Goal: Information Seeking & Learning: Learn about a topic

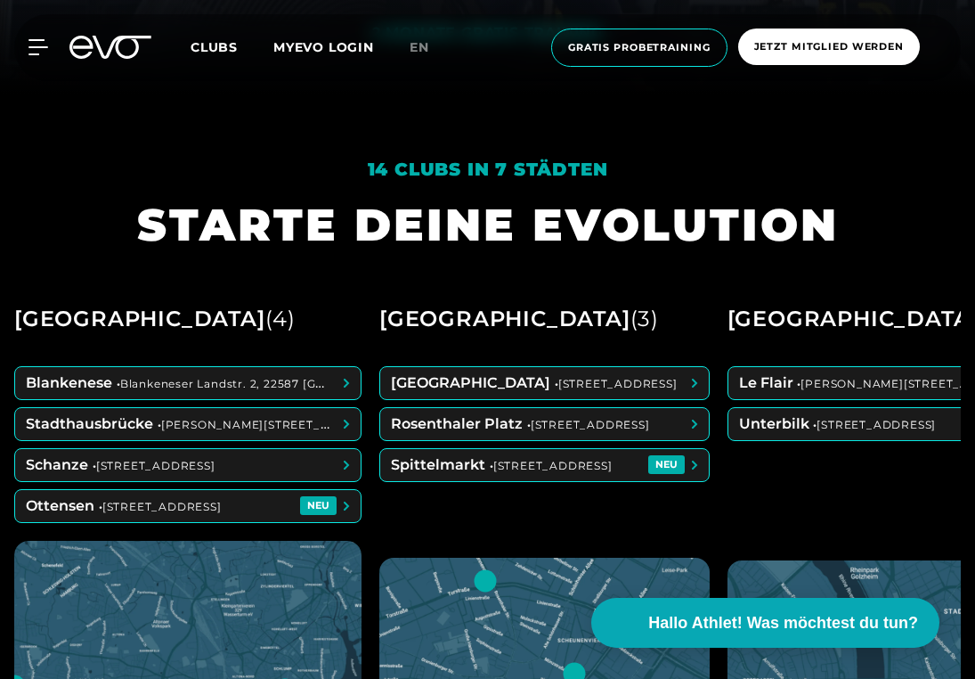
scroll to position [586, 0]
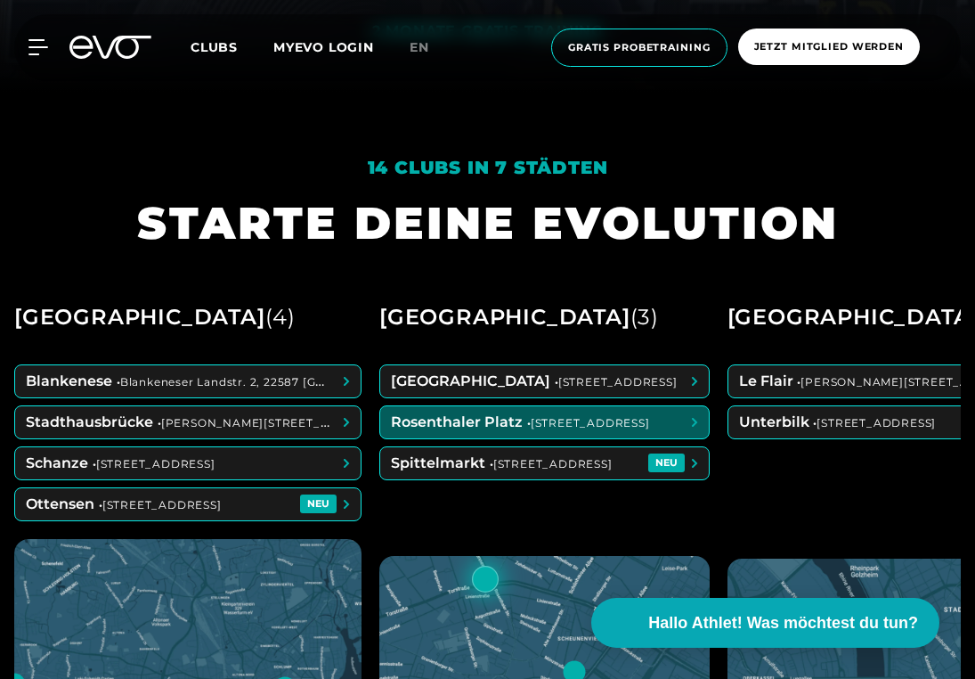
click at [611, 419] on span at bounding box center [544, 422] width 329 height 32
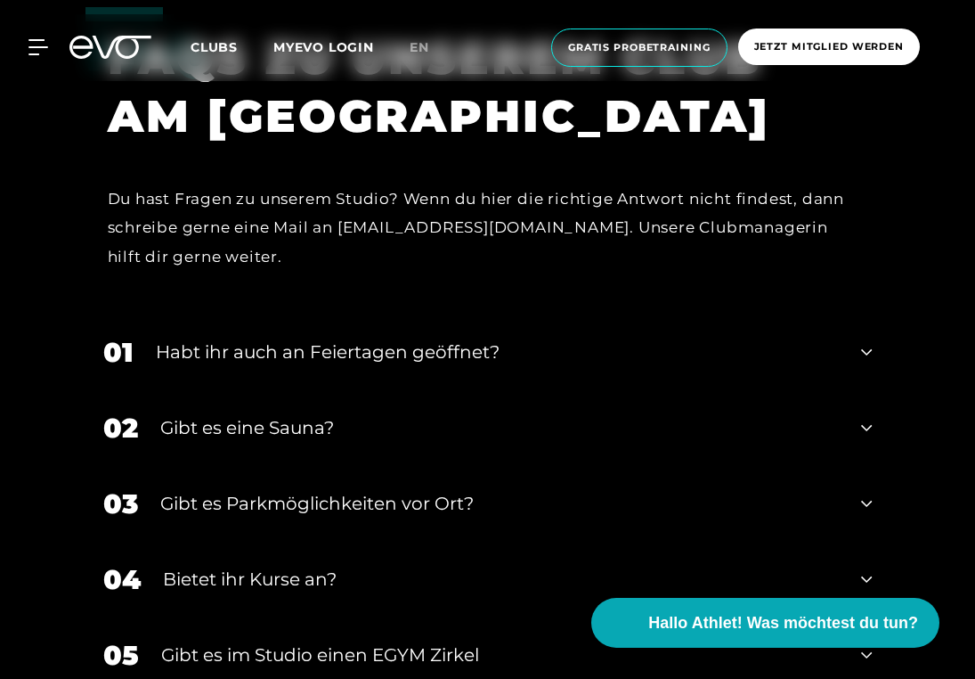
scroll to position [6002, 0]
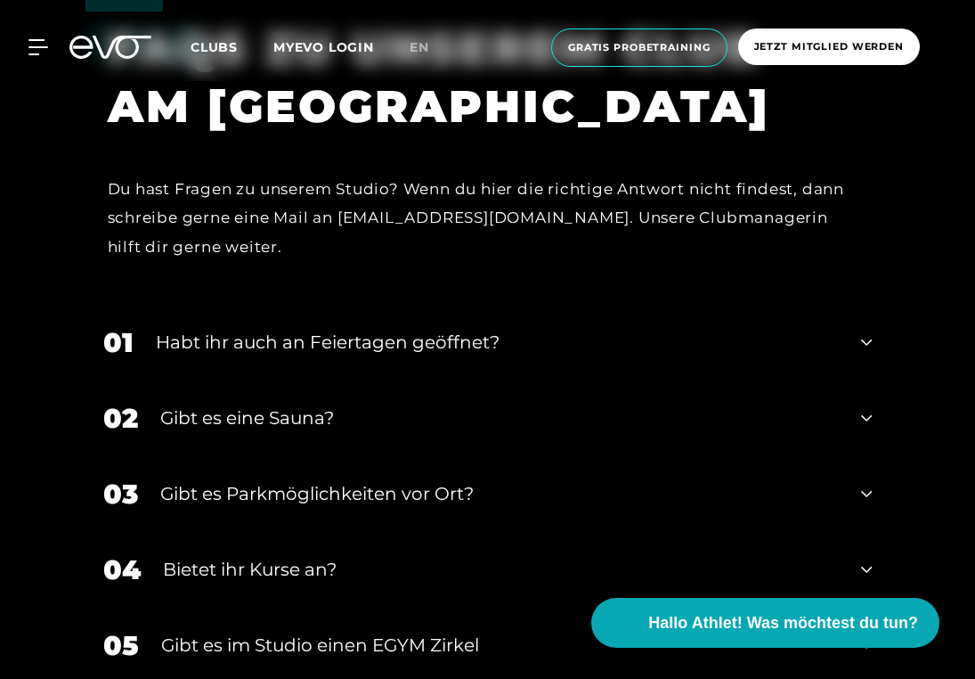
click at [308, 411] on div "Gibt es eine Sauna?" at bounding box center [500, 417] width 680 height 27
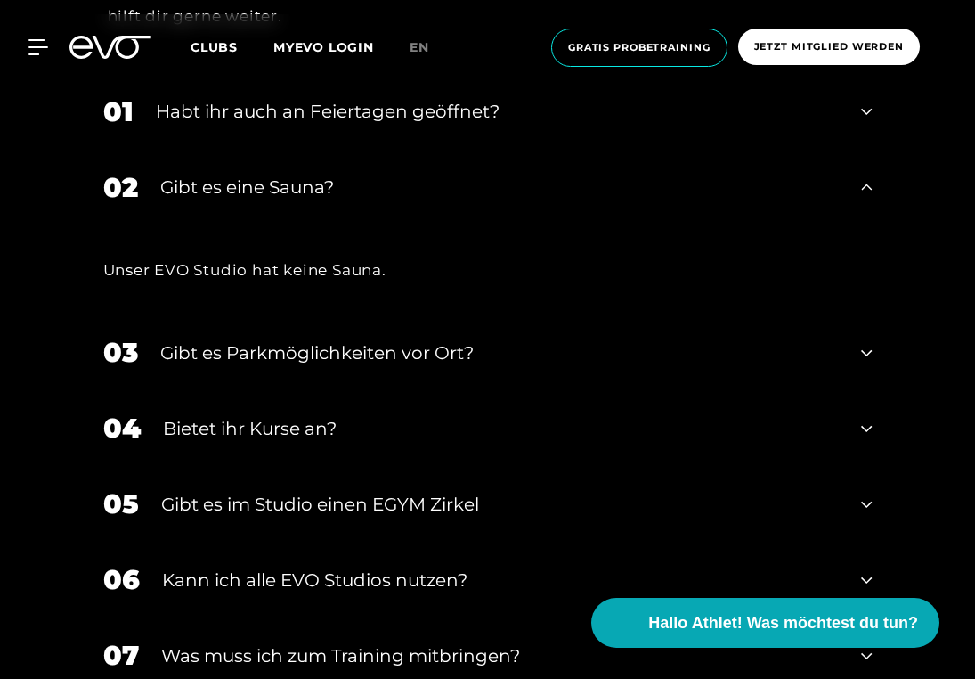
scroll to position [6237, 0]
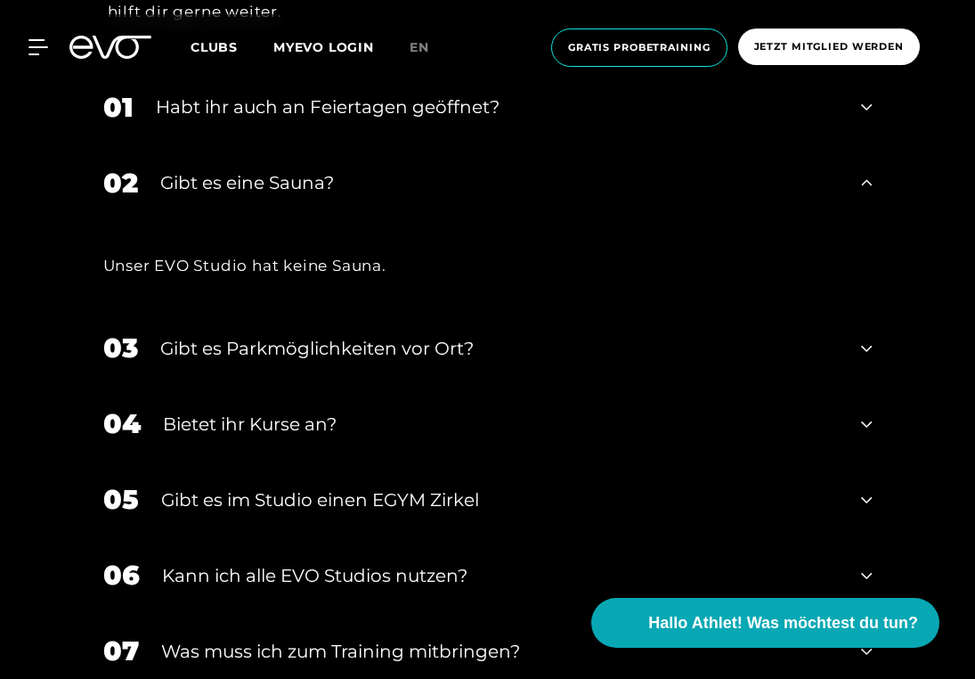
click at [308, 411] on div "Bietet ihr Kurse an?" at bounding box center [501, 424] width 677 height 27
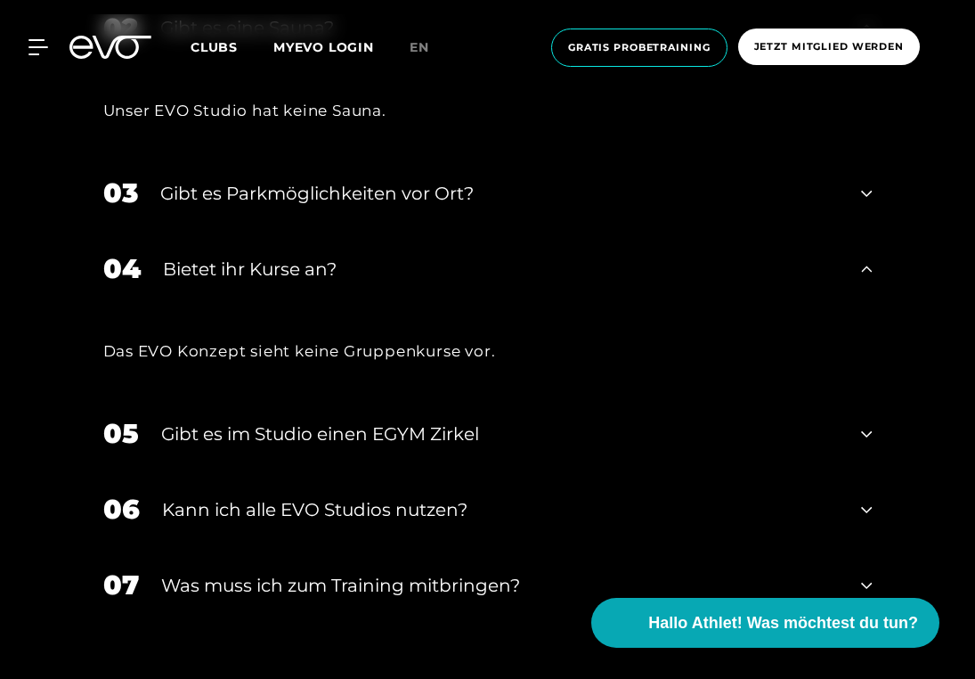
scroll to position [6393, 0]
click at [319, 571] on div "Was muss ich zum Training mitbringen?" at bounding box center [500, 584] width 679 height 27
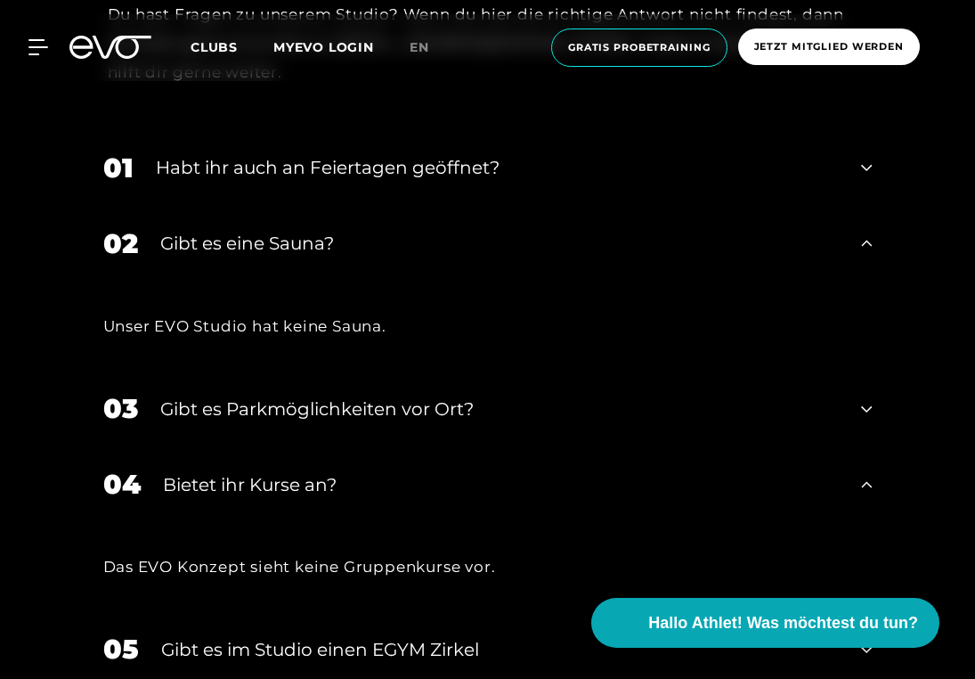
scroll to position [6176, 0]
click at [287, 397] on div "Gibt es Parkmöglichkeiten vor Ort?" at bounding box center [500, 409] width 680 height 27
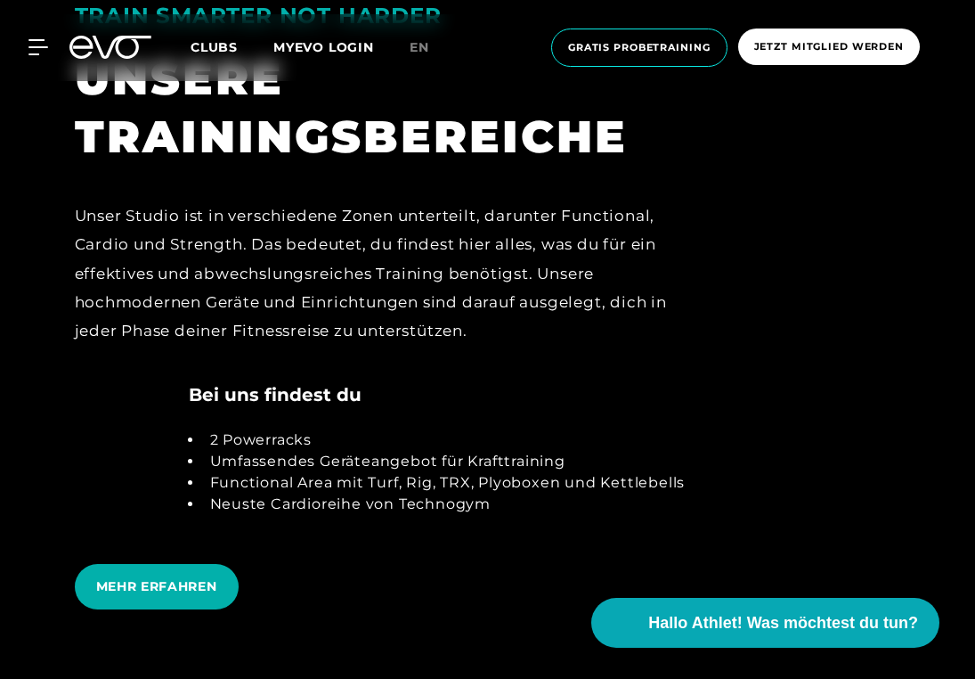
scroll to position [3412, 0]
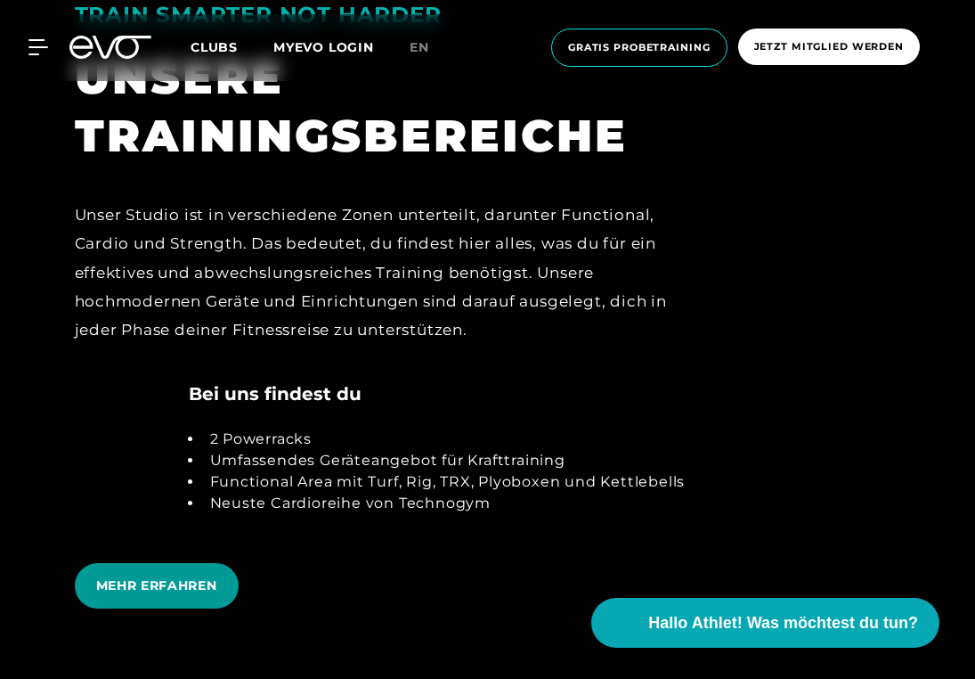
click at [183, 576] on span "MEHR ERFAHREN" at bounding box center [156, 585] width 121 height 19
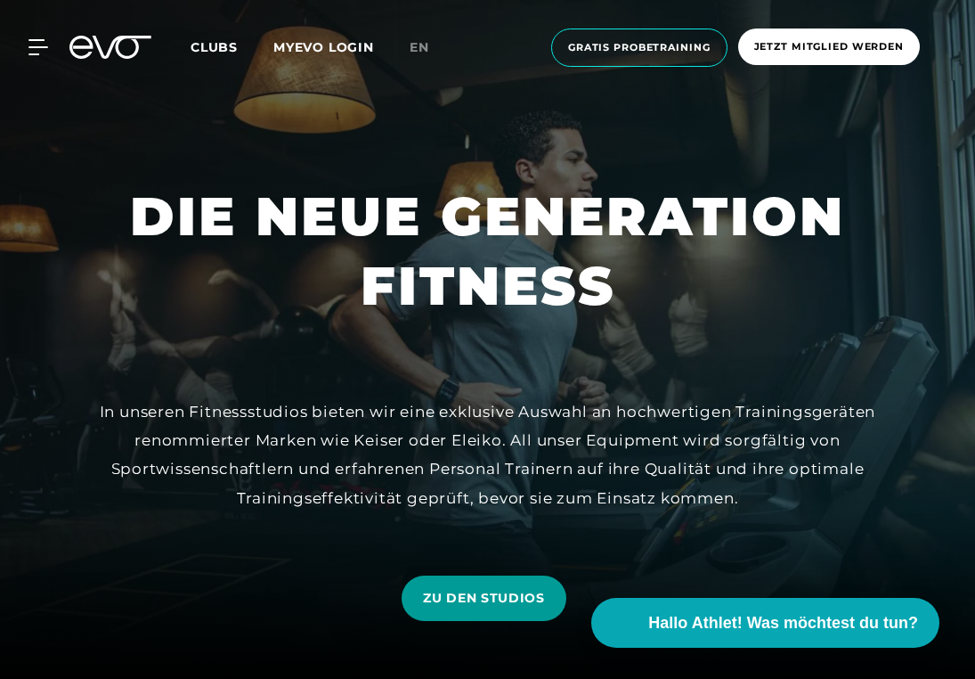
click at [457, 590] on span "ZU DEN STUDIOS" at bounding box center [484, 598] width 122 height 19
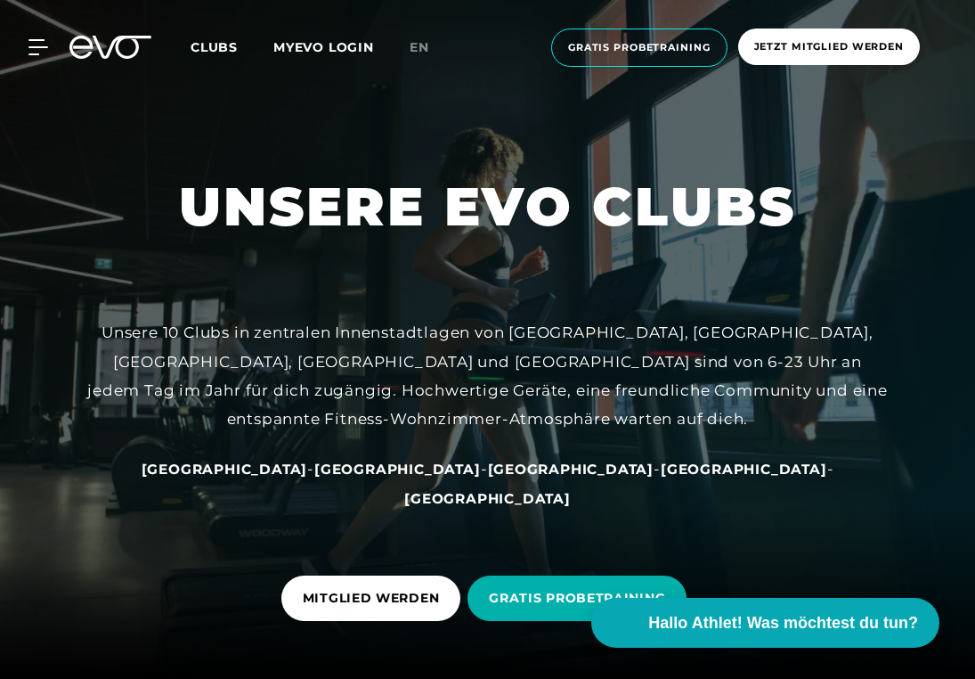
click at [202, 44] on span "Clubs" at bounding box center [214, 47] width 47 height 16
click at [216, 46] on span "Clubs" at bounding box center [214, 47] width 47 height 16
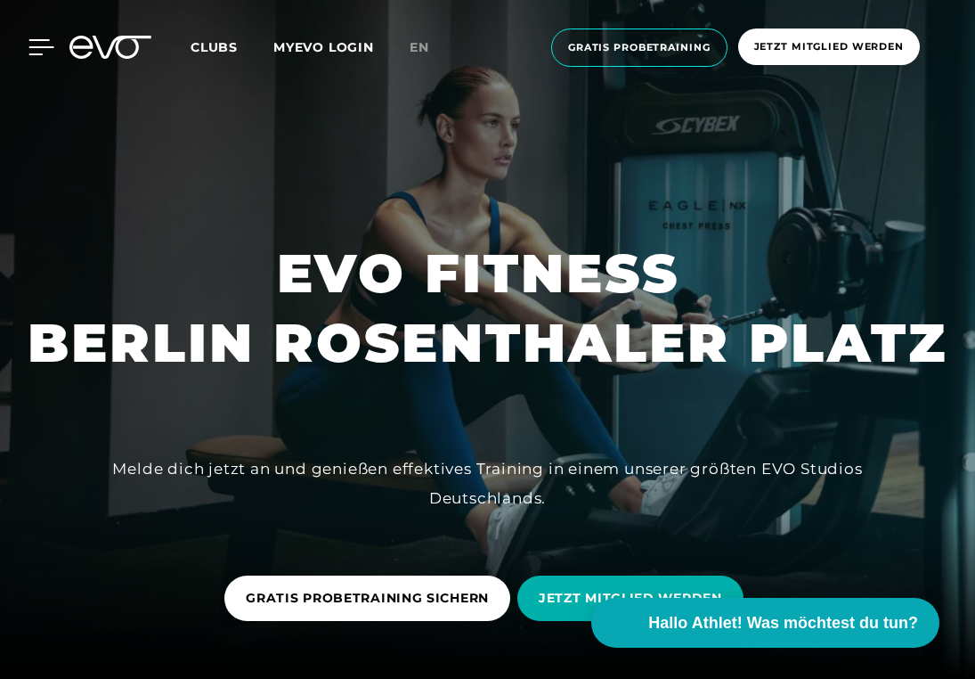
click at [34, 43] on icon at bounding box center [41, 47] width 26 height 16
